Goal: Find specific page/section: Find specific page/section

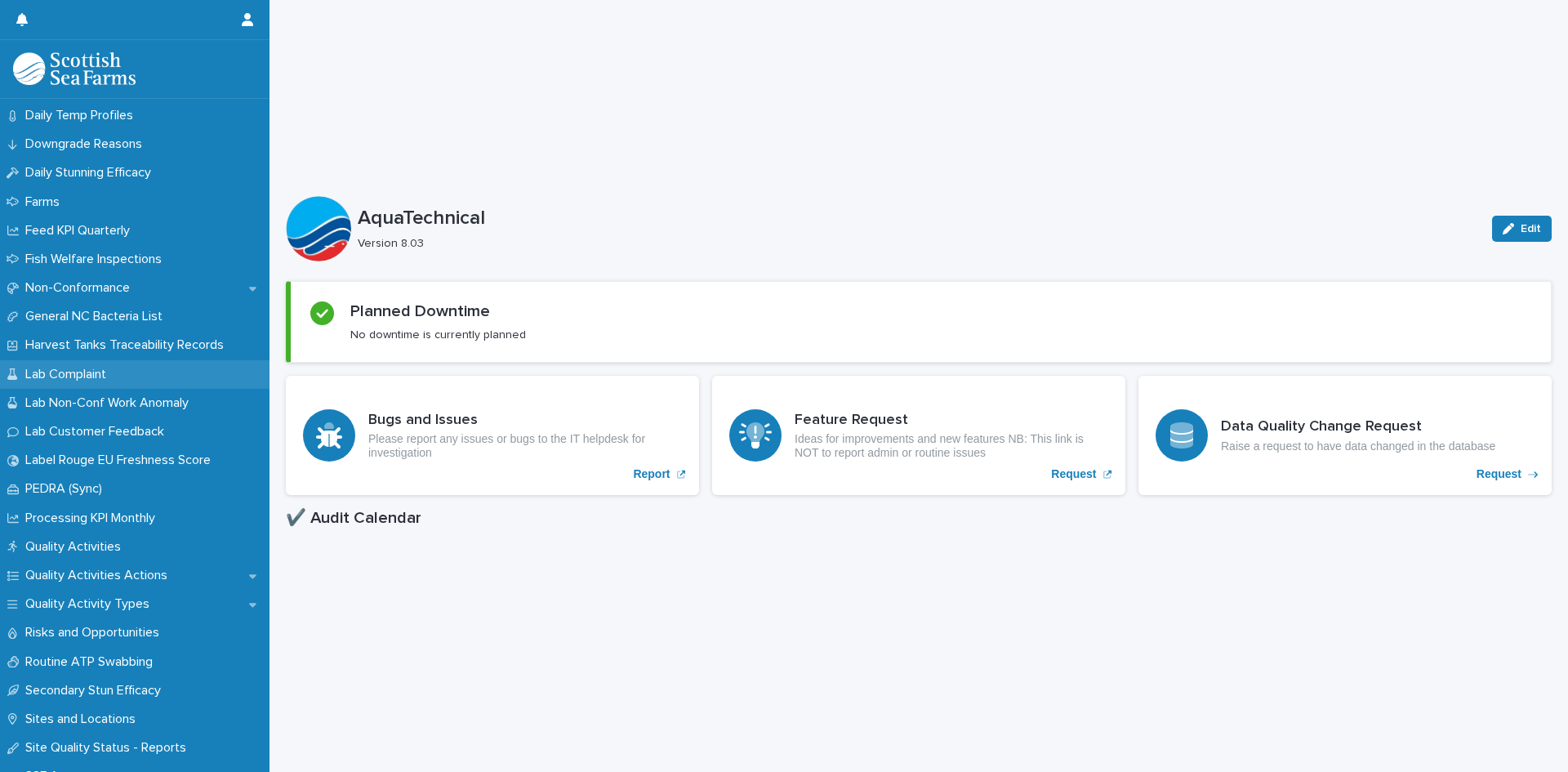
scroll to position [1200, 0]
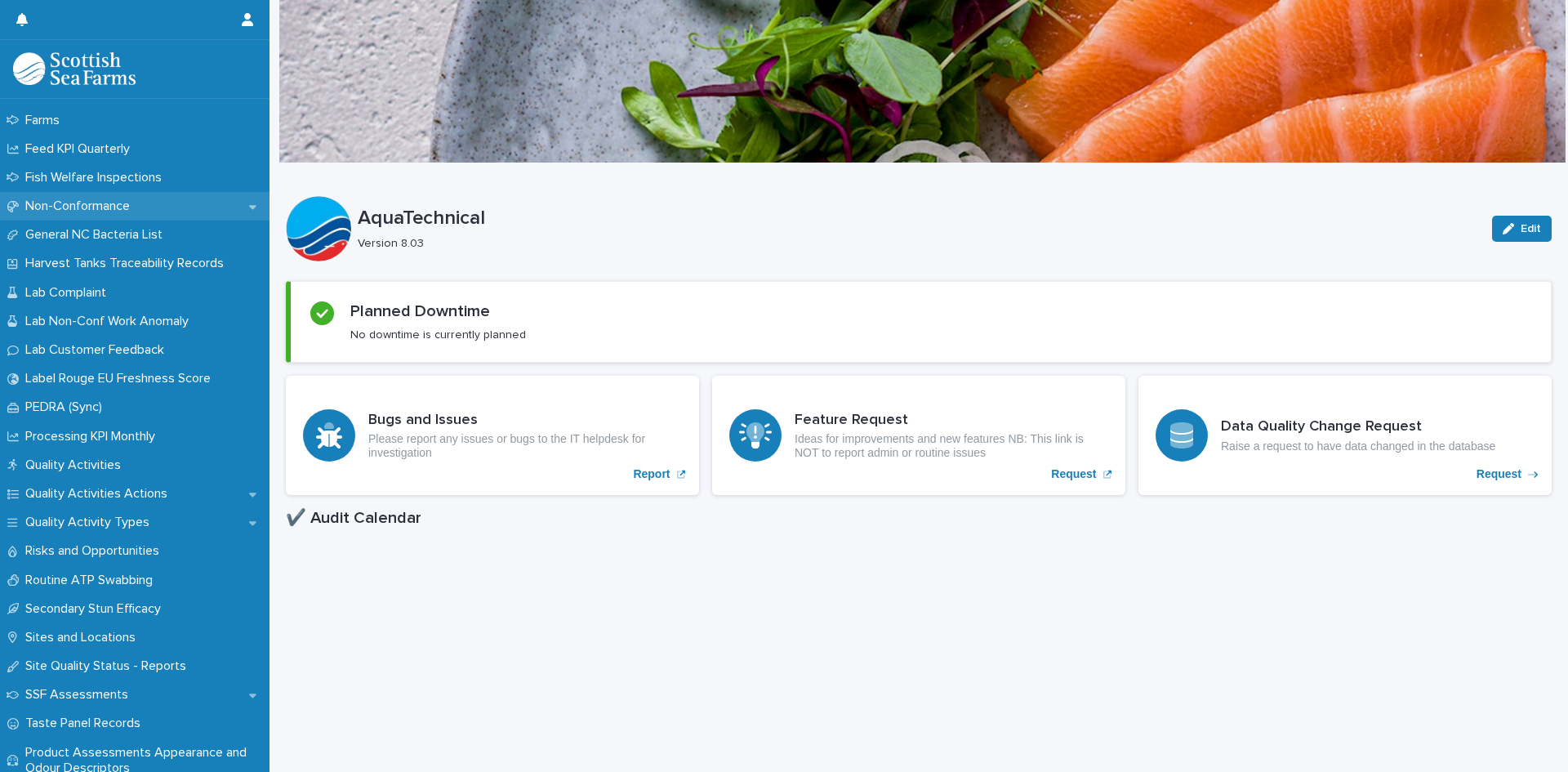
click at [129, 203] on p "Non-Conformance" at bounding box center [81, 206] width 124 height 15
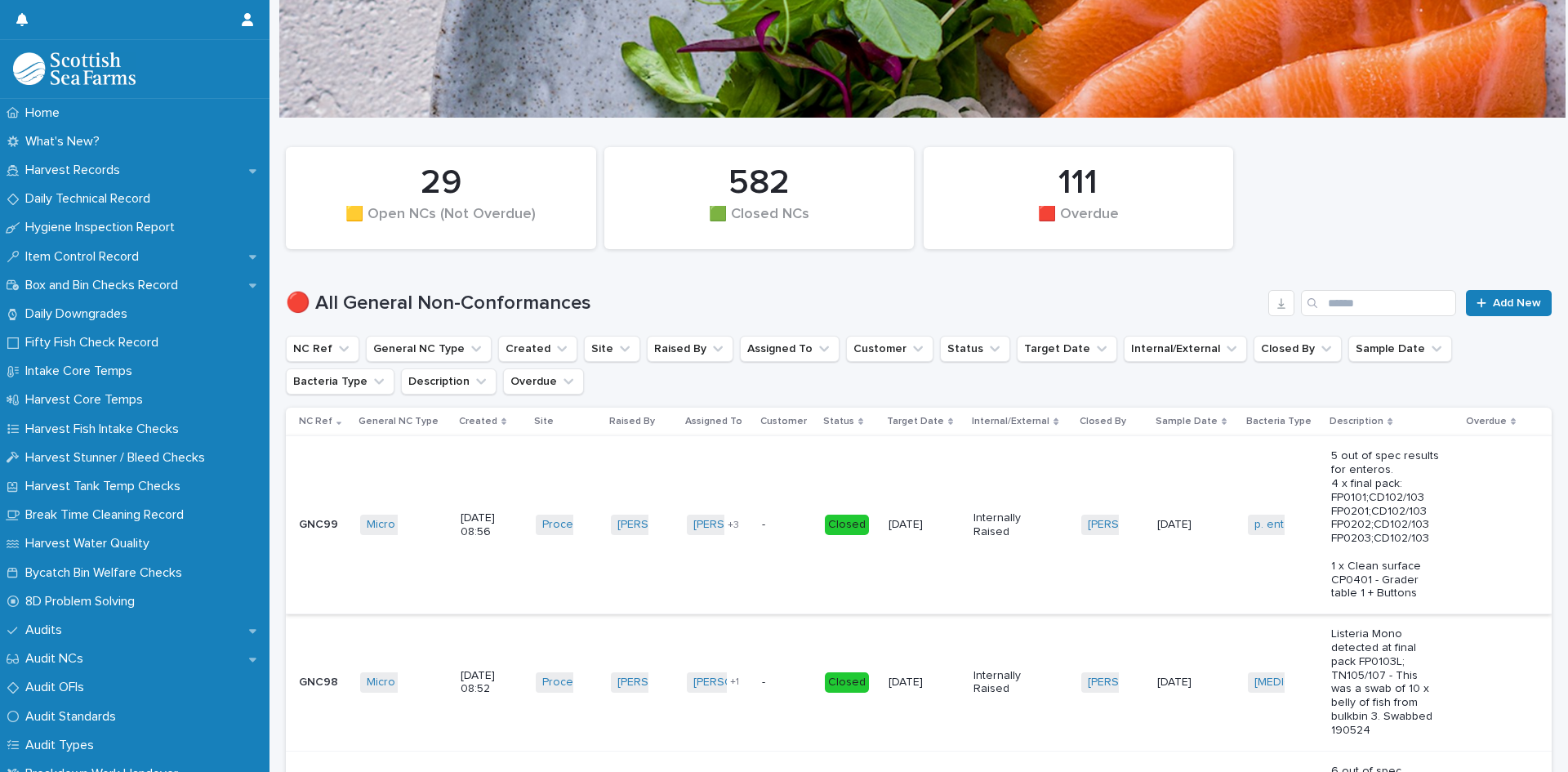
scroll to position [82, 0]
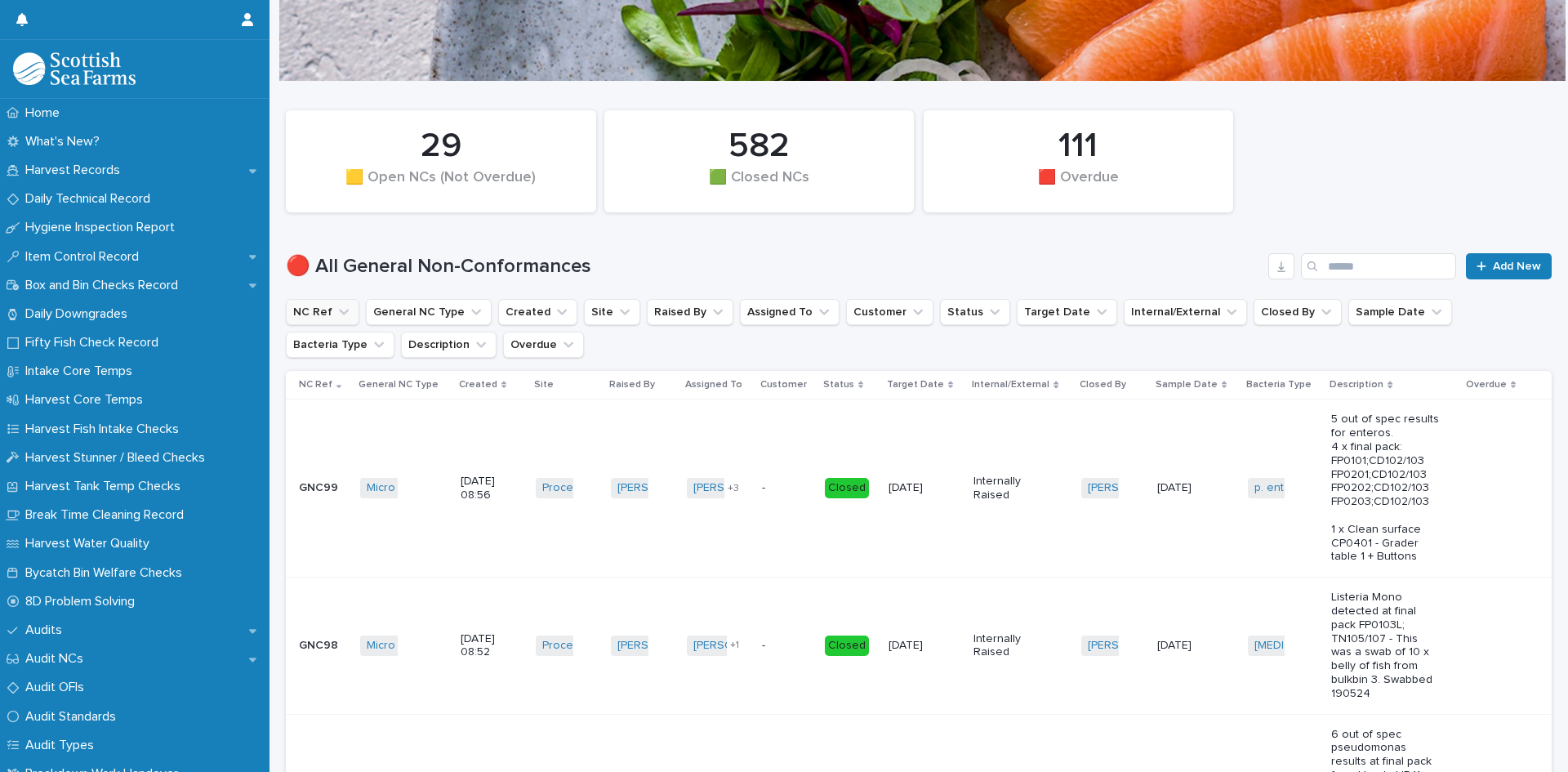
click at [339, 309] on icon "NC Ref" at bounding box center [343, 312] width 16 height 16
click at [342, 391] on input at bounding box center [397, 384] width 207 height 26
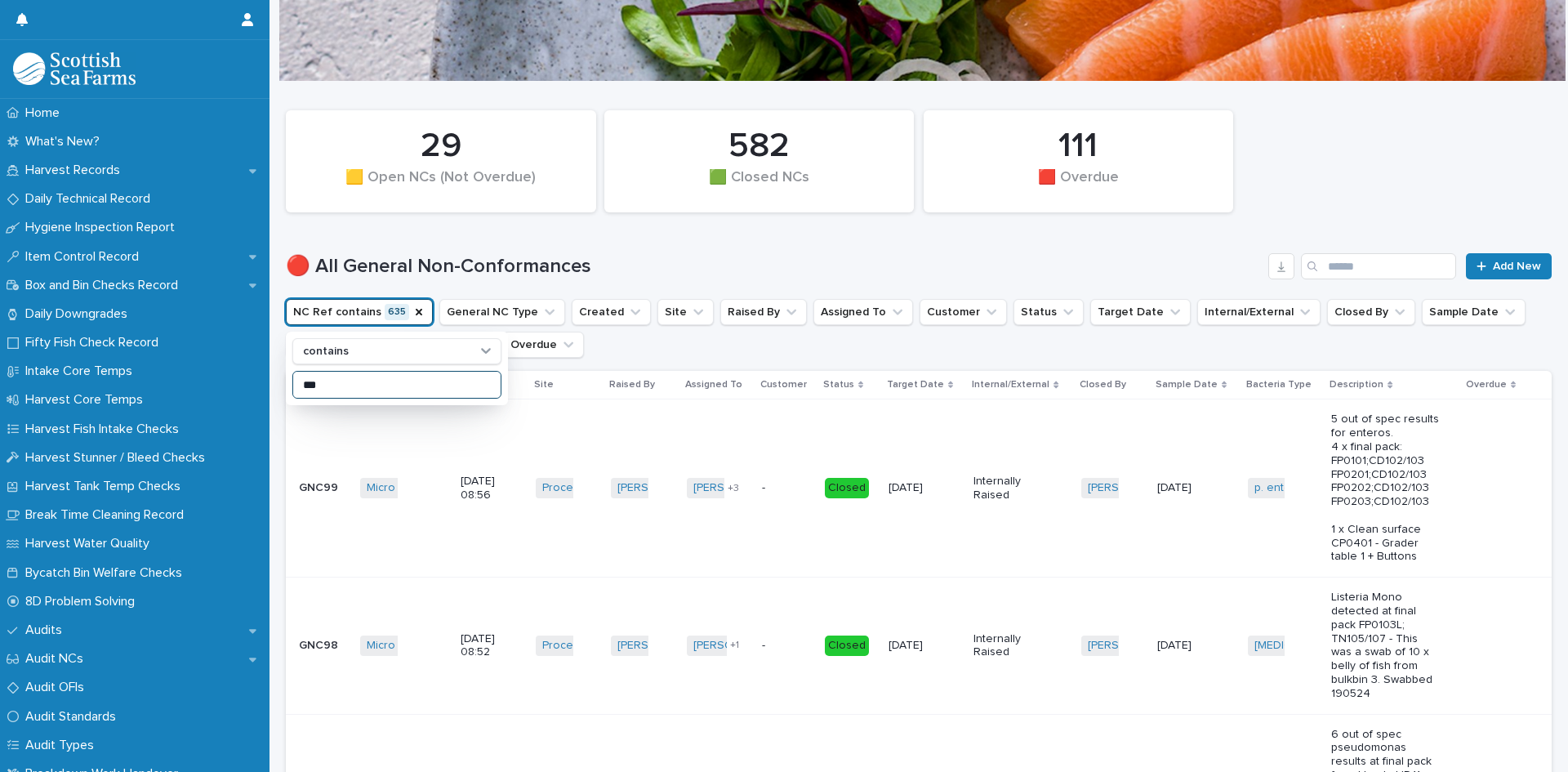
type input "***"
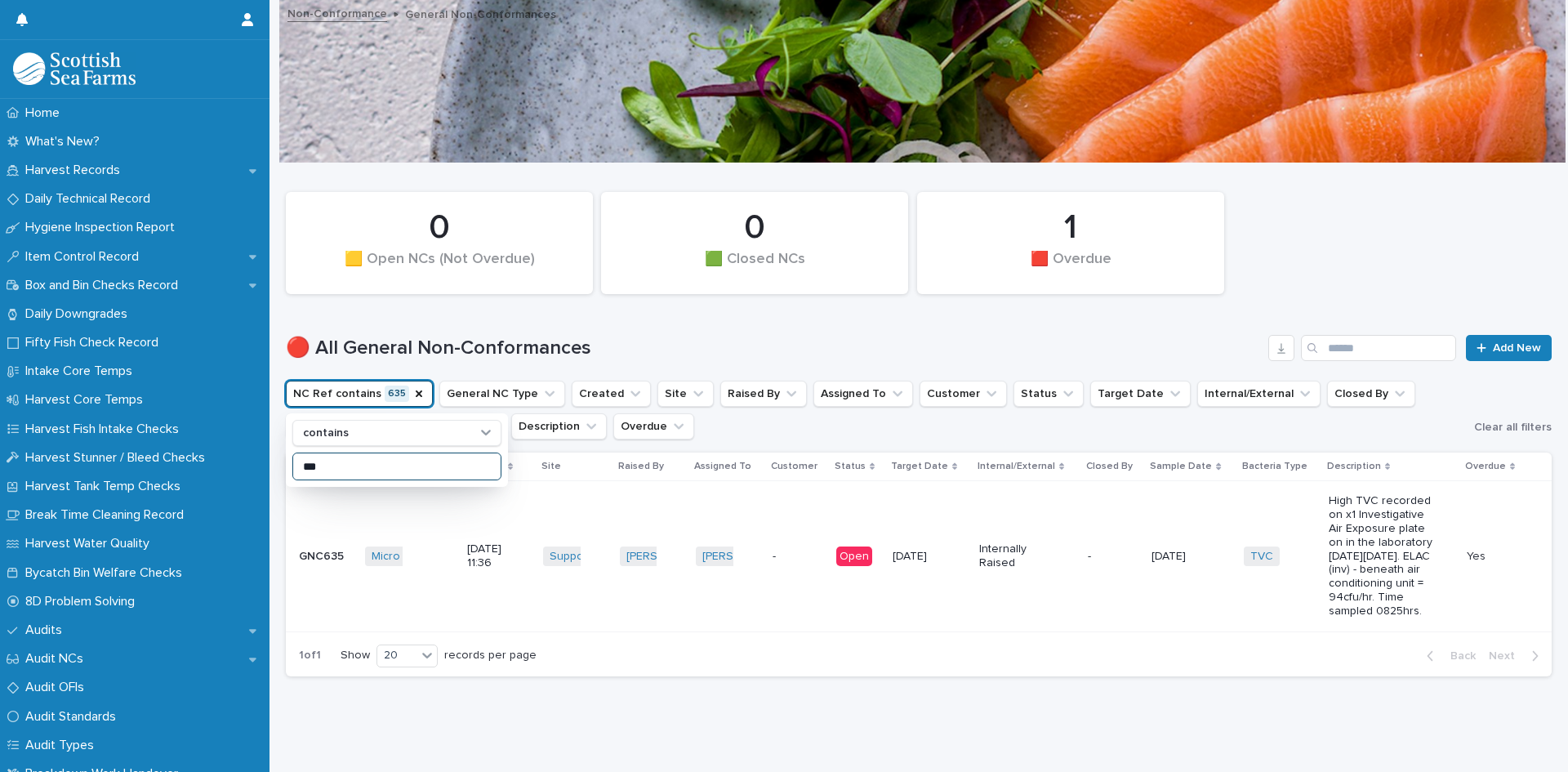
scroll to position [25, 0]
click at [532, 496] on td "[DATE] 11:36" at bounding box center [499, 556] width 77 height 151
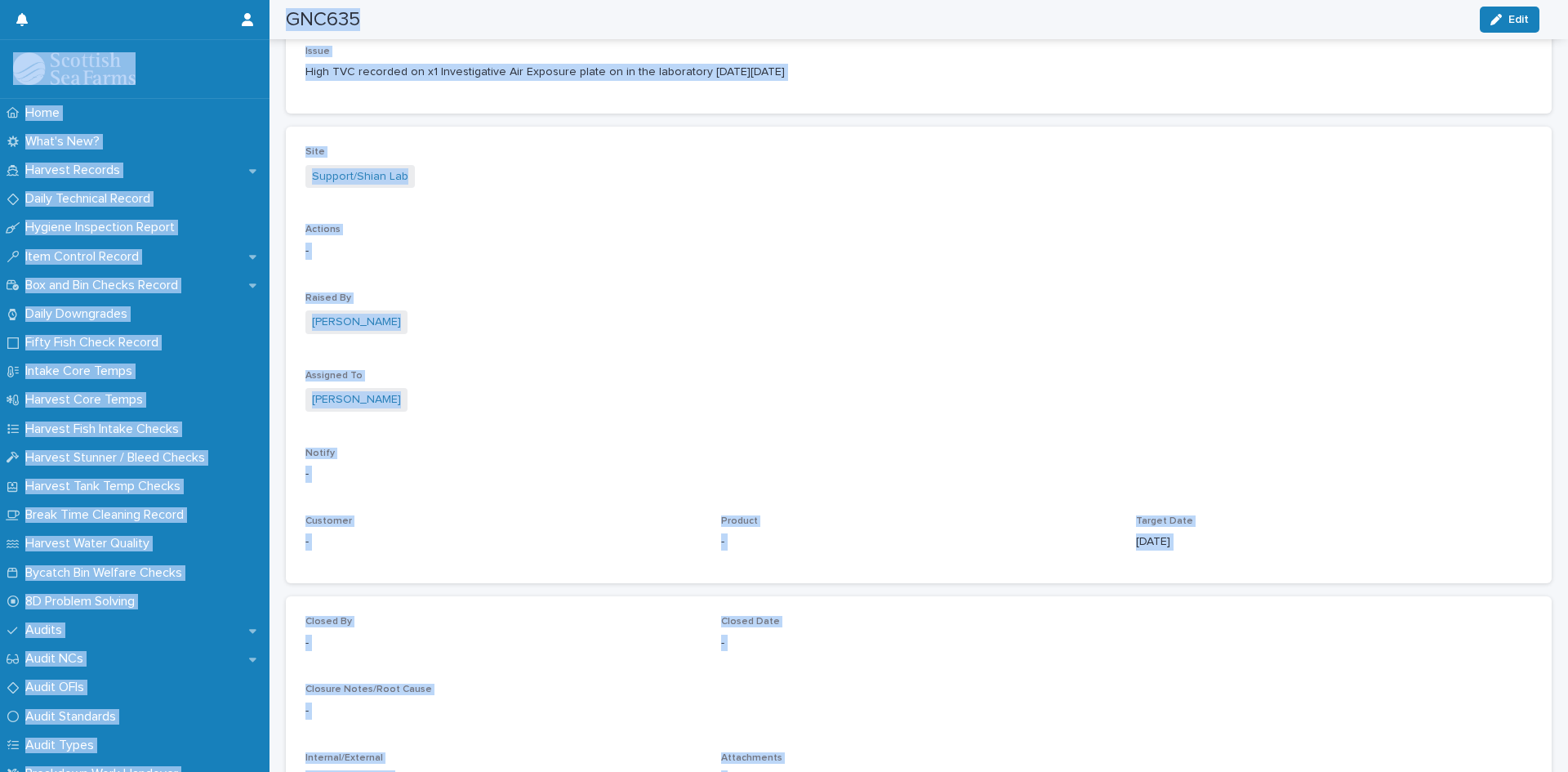
scroll to position [653, 0]
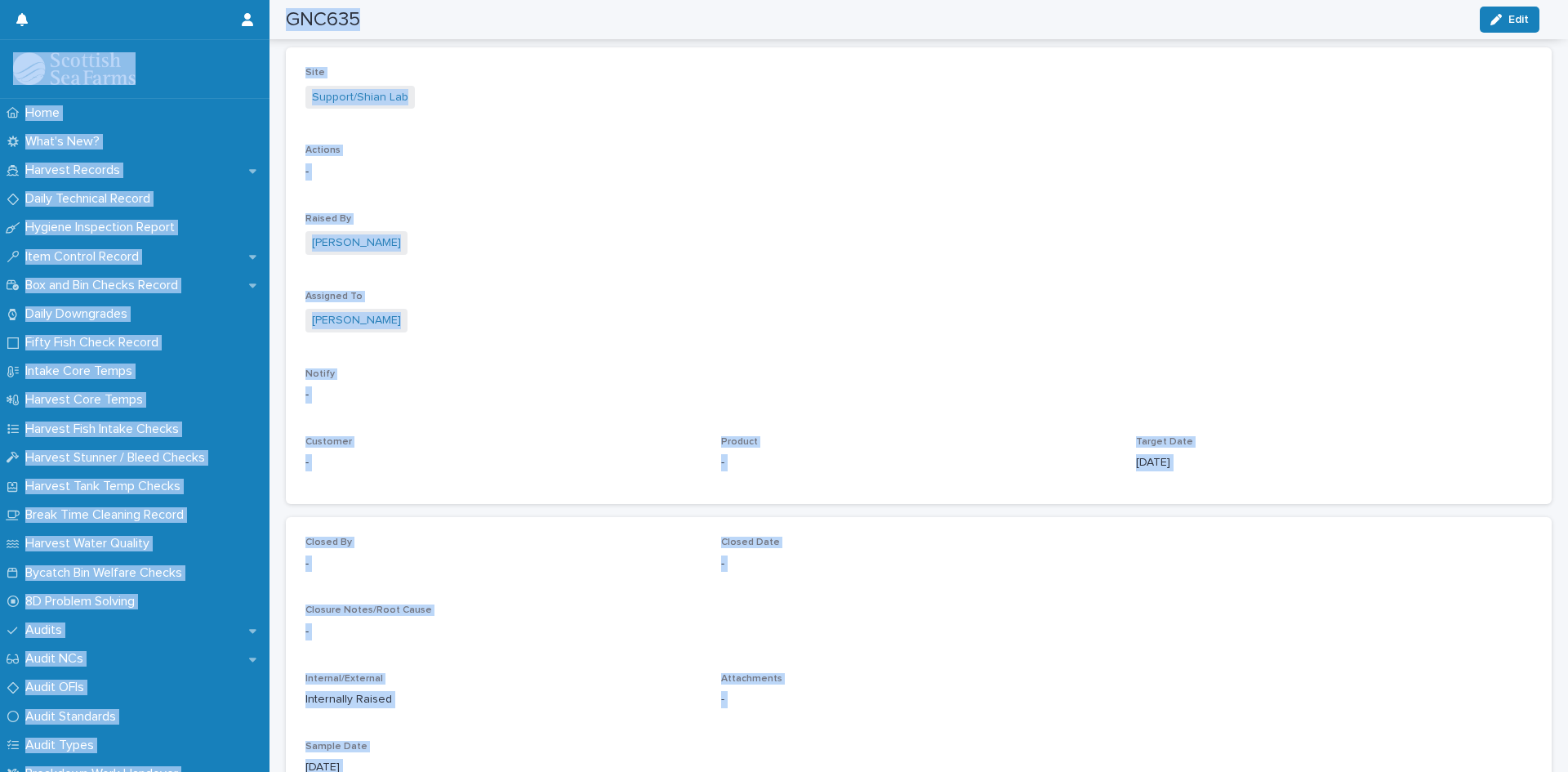
click at [673, 325] on div "[PERSON_NAME]" at bounding box center [918, 322] width 1227 height 27
